Goal: Task Accomplishment & Management: Complete application form

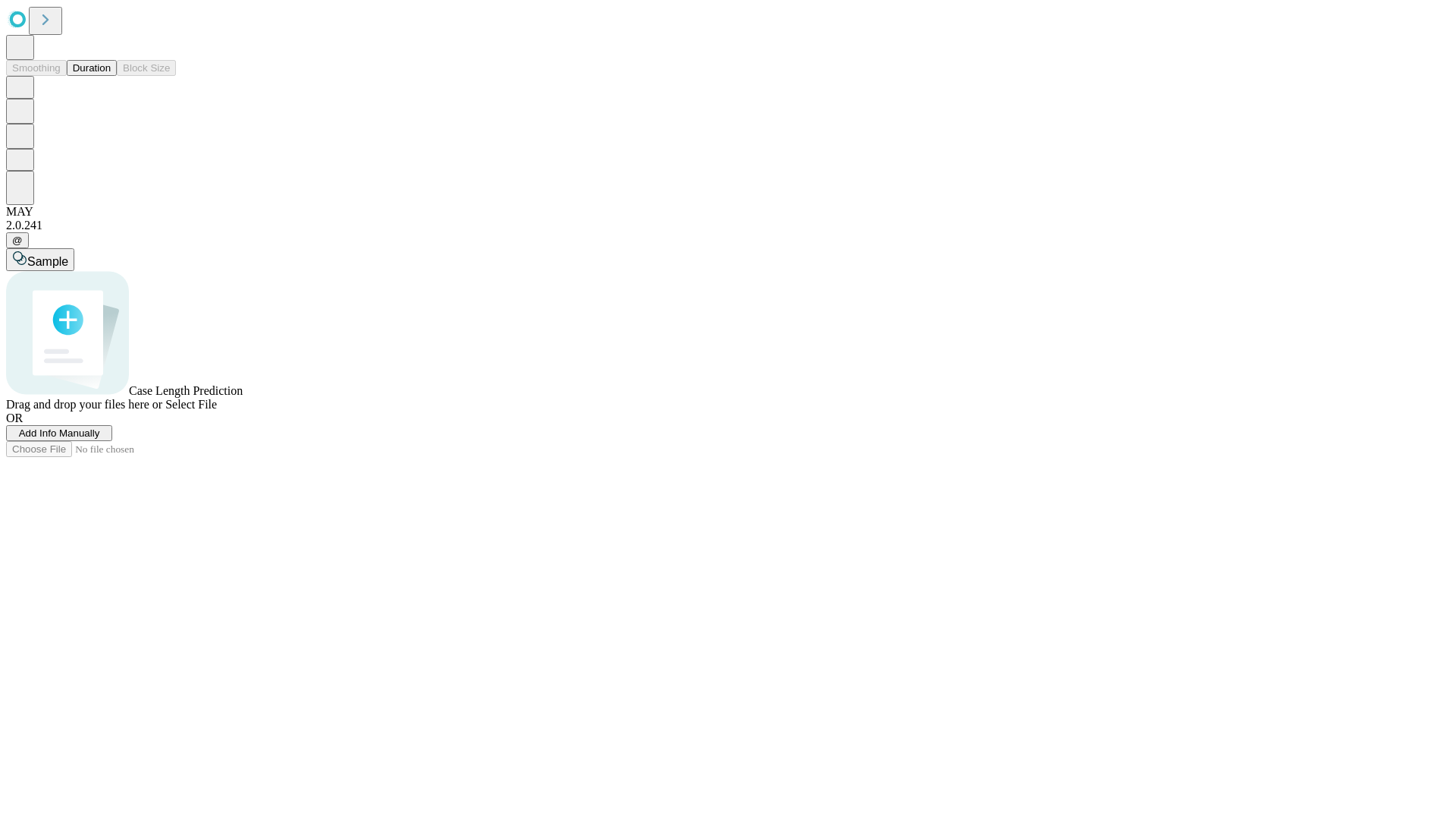
click at [100, 439] on span "Add Info Manually" at bounding box center [59, 433] width 81 height 11
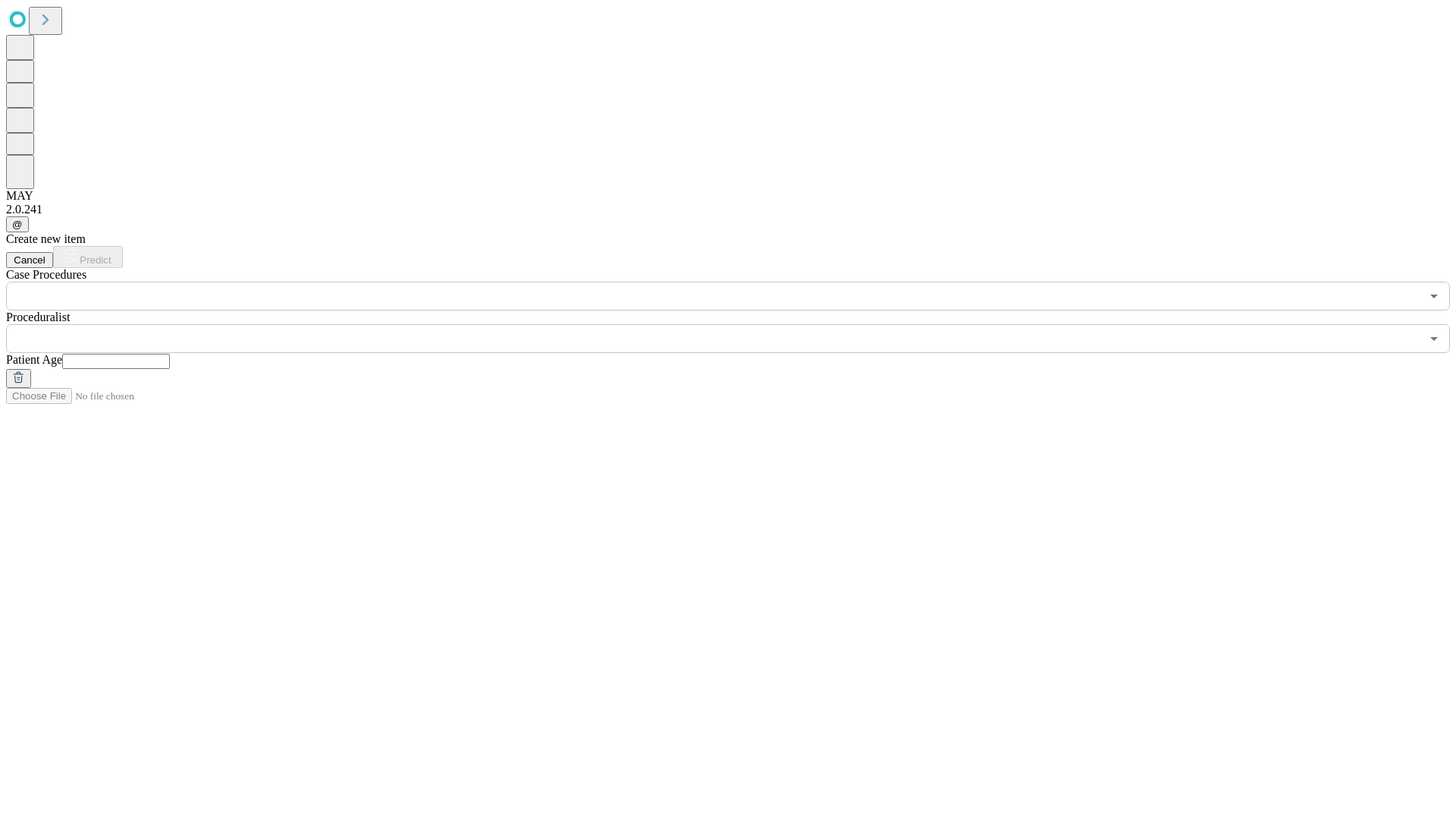
click at [170, 353] on input "text" at bounding box center [116, 361] width 107 height 15
type input "**"
